Goal: Information Seeking & Learning: Check status

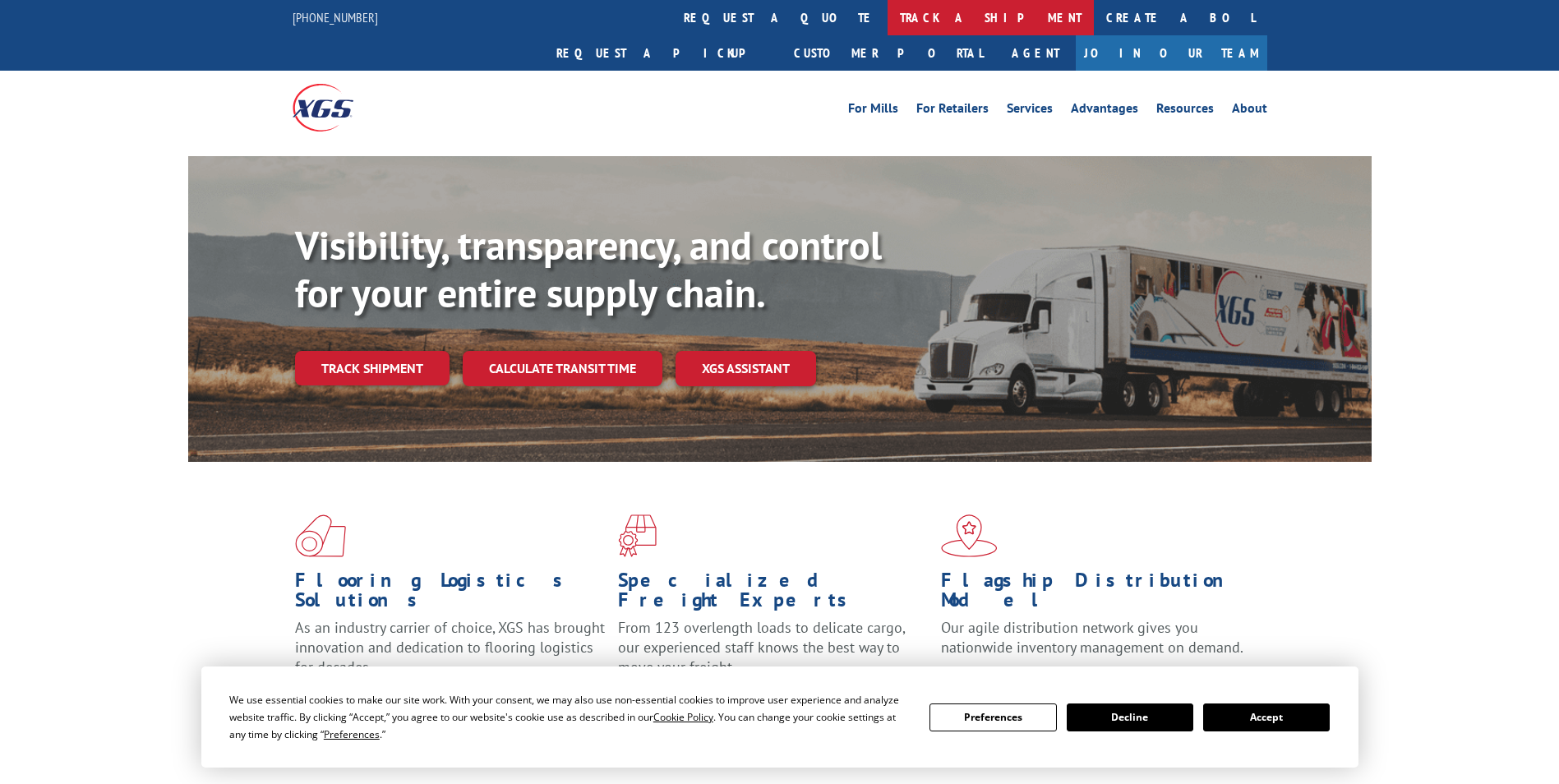
click at [888, 12] on link "track a shipment" at bounding box center [991, 17] width 206 height 35
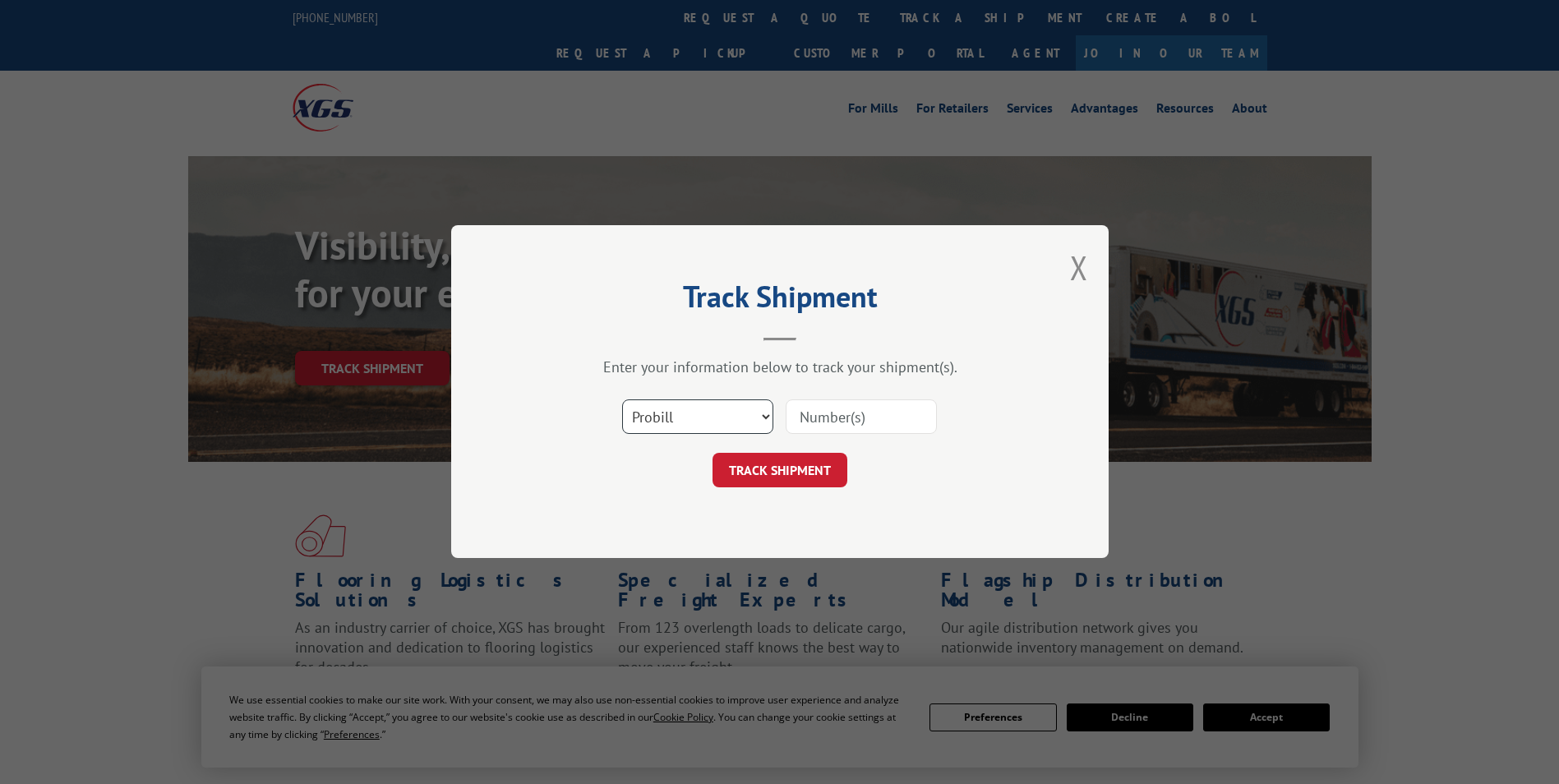
click at [678, 421] on select "Select category... Probill BOL PO" at bounding box center [697, 417] width 151 height 34
select select "bol"
click at [622, 400] on select "Select category... Probill BOL PO" at bounding box center [697, 417] width 151 height 34
click at [841, 414] on input at bounding box center [861, 417] width 151 height 34
paste input "5270052"
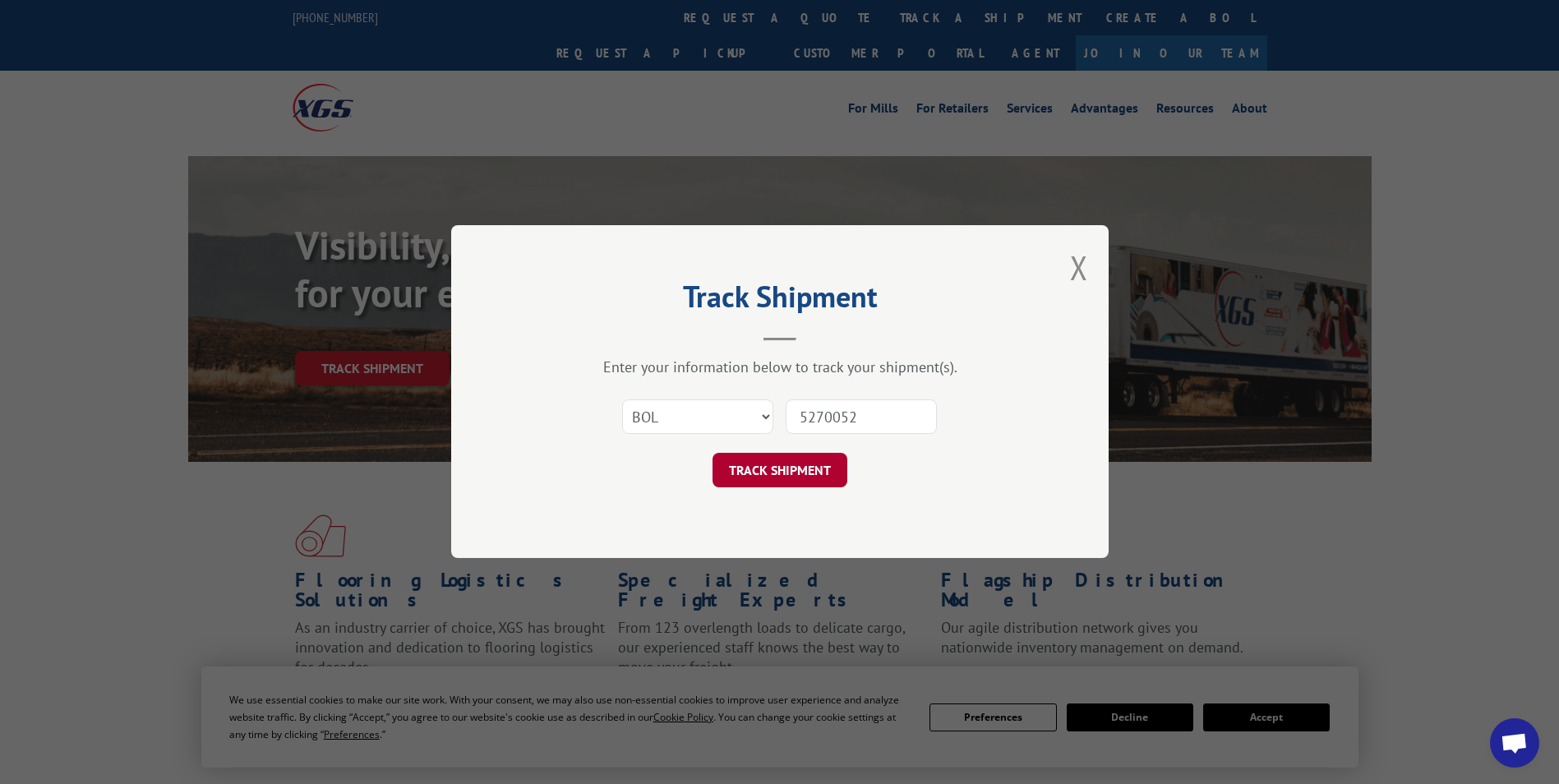
type input "5270052"
click at [726, 459] on button "TRACK SHIPMENT" at bounding box center [780, 471] width 135 height 34
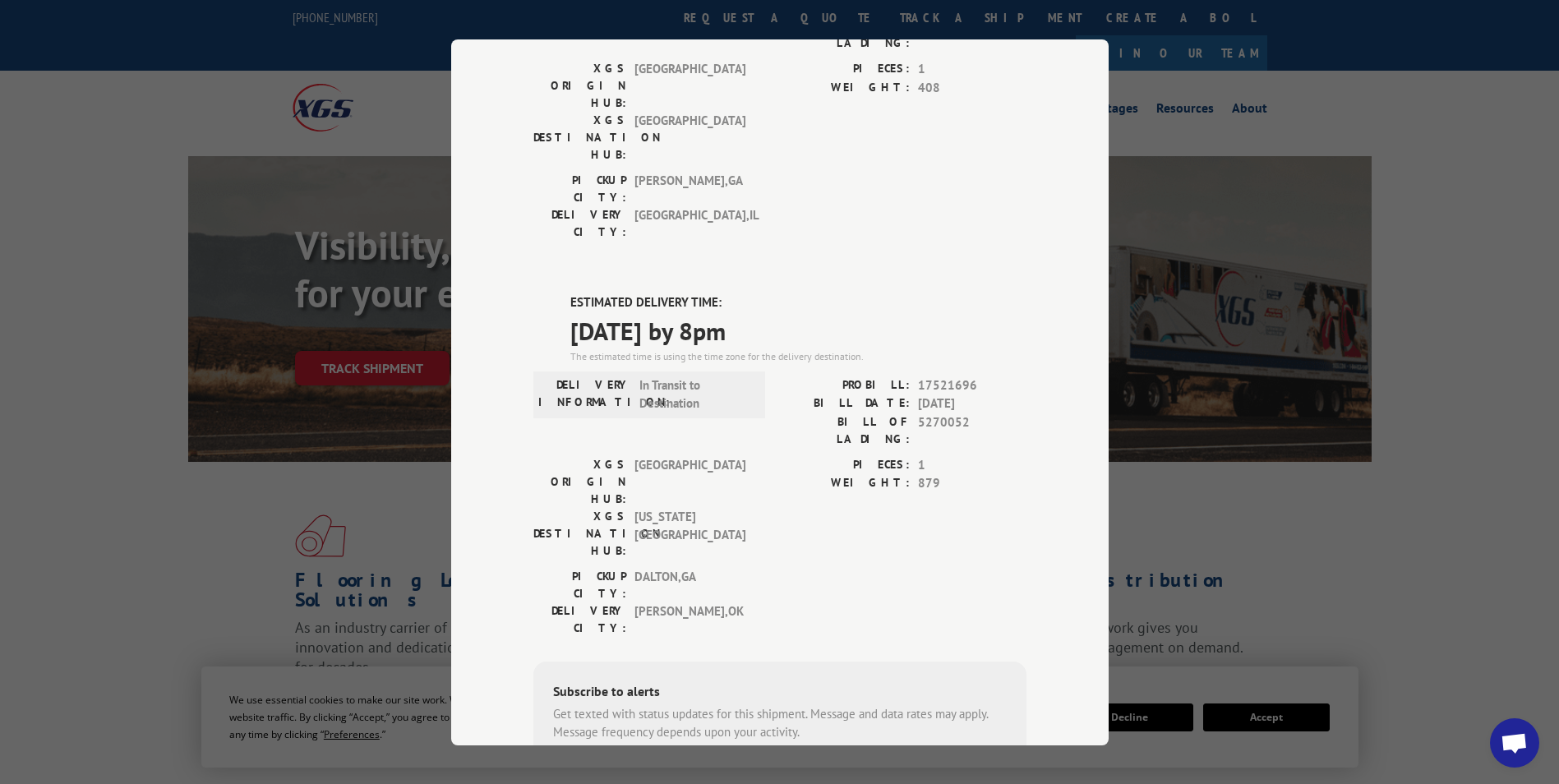
scroll to position [247, 0]
